Goal: Transaction & Acquisition: Purchase product/service

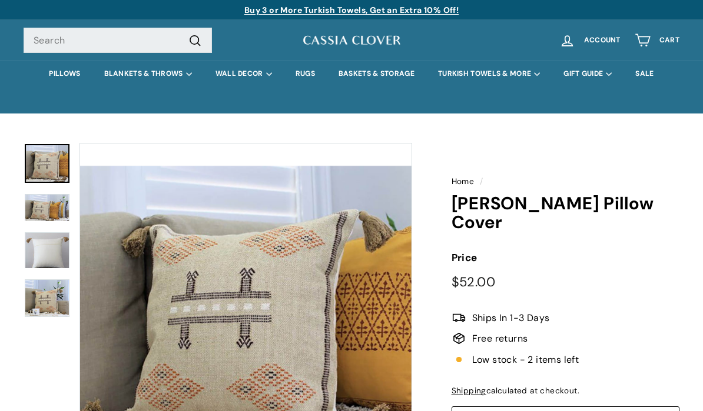
click at [65, 79] on link "PILLOWS" at bounding box center [64, 74] width 55 height 26
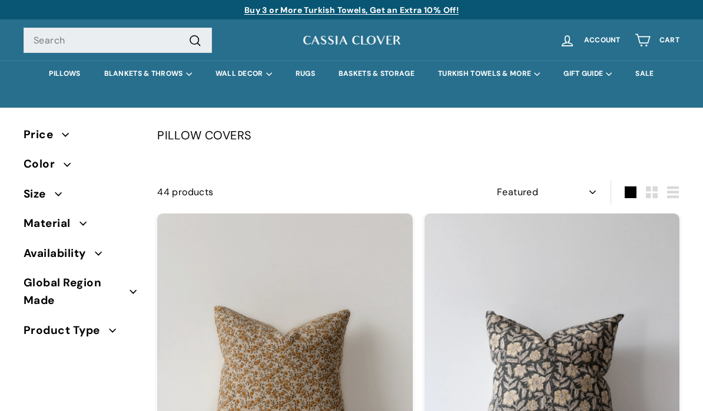
select select "manual"
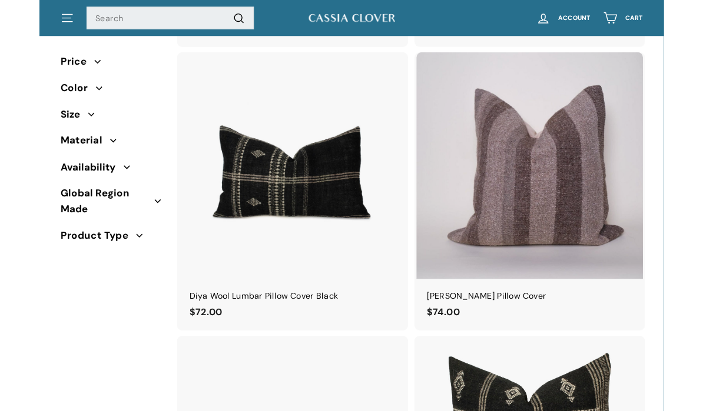
scroll to position [480, 0]
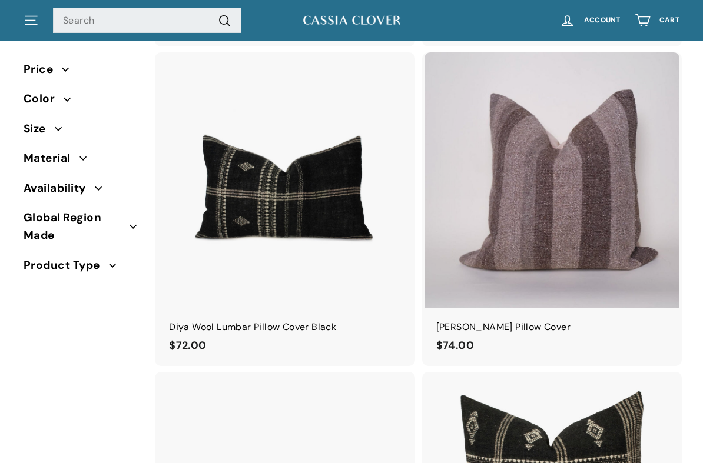
click at [587, 214] on img at bounding box center [551, 179] width 255 height 255
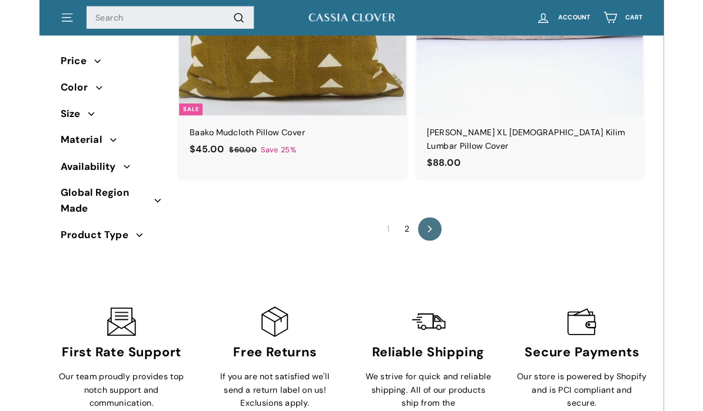
scroll to position [6418, 0]
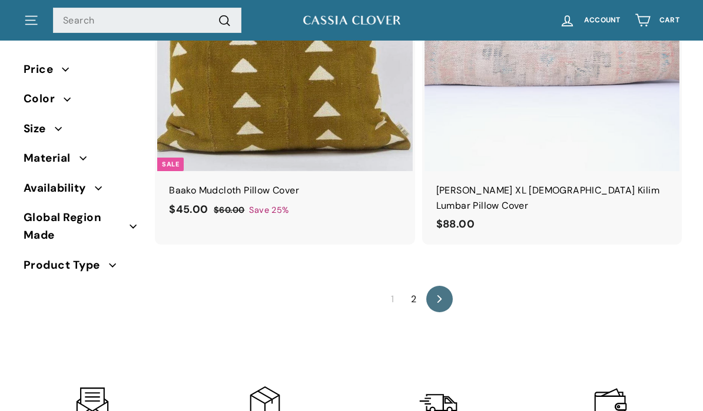
click at [417, 290] on link "2" at bounding box center [413, 299] width 19 height 19
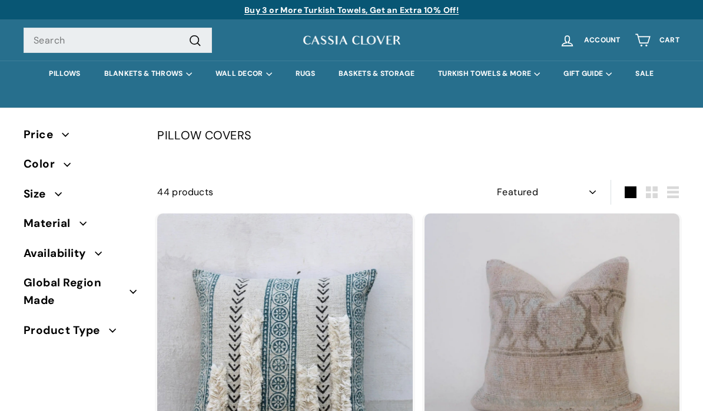
select select "manual"
